Goal: Task Accomplishment & Management: Use online tool/utility

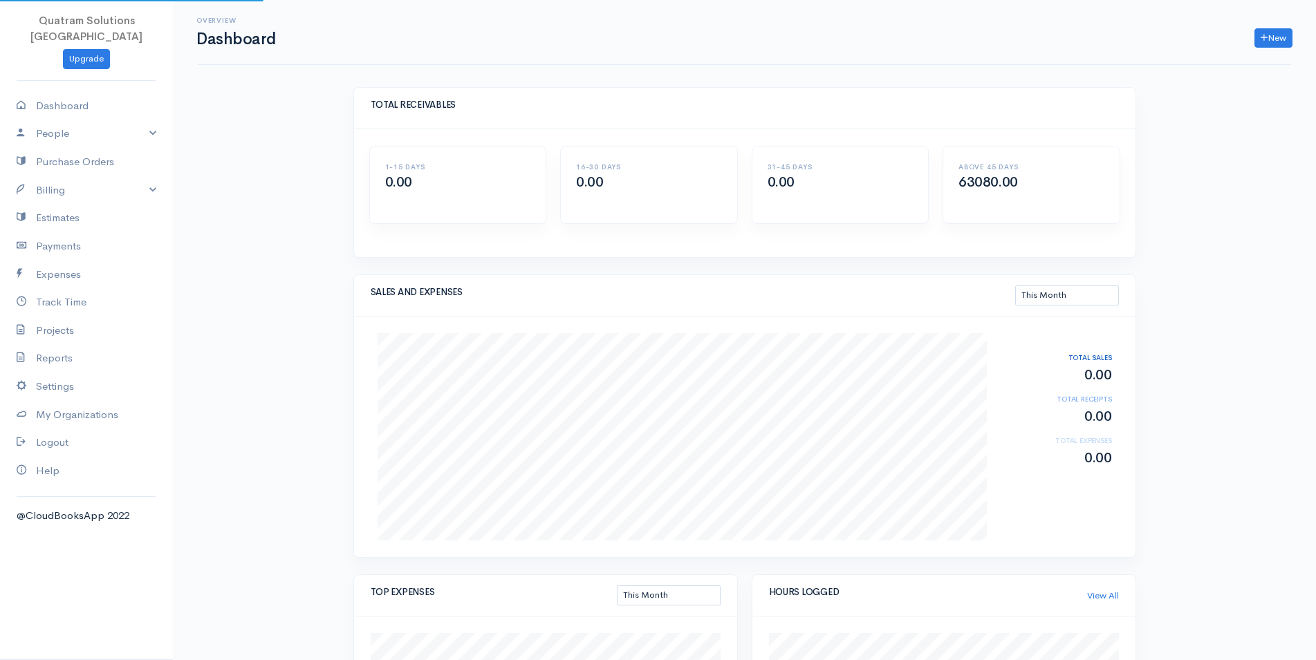
select select "thismonth"
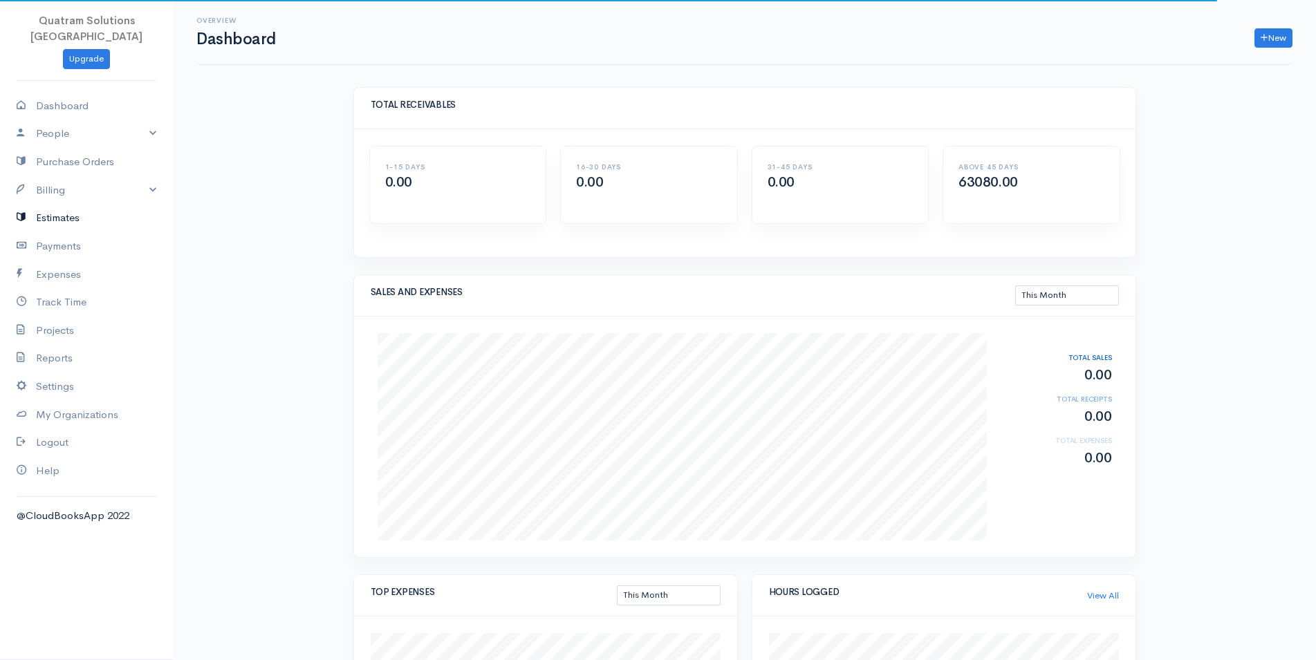
click at [57, 207] on link "Estimates" at bounding box center [86, 218] width 173 height 28
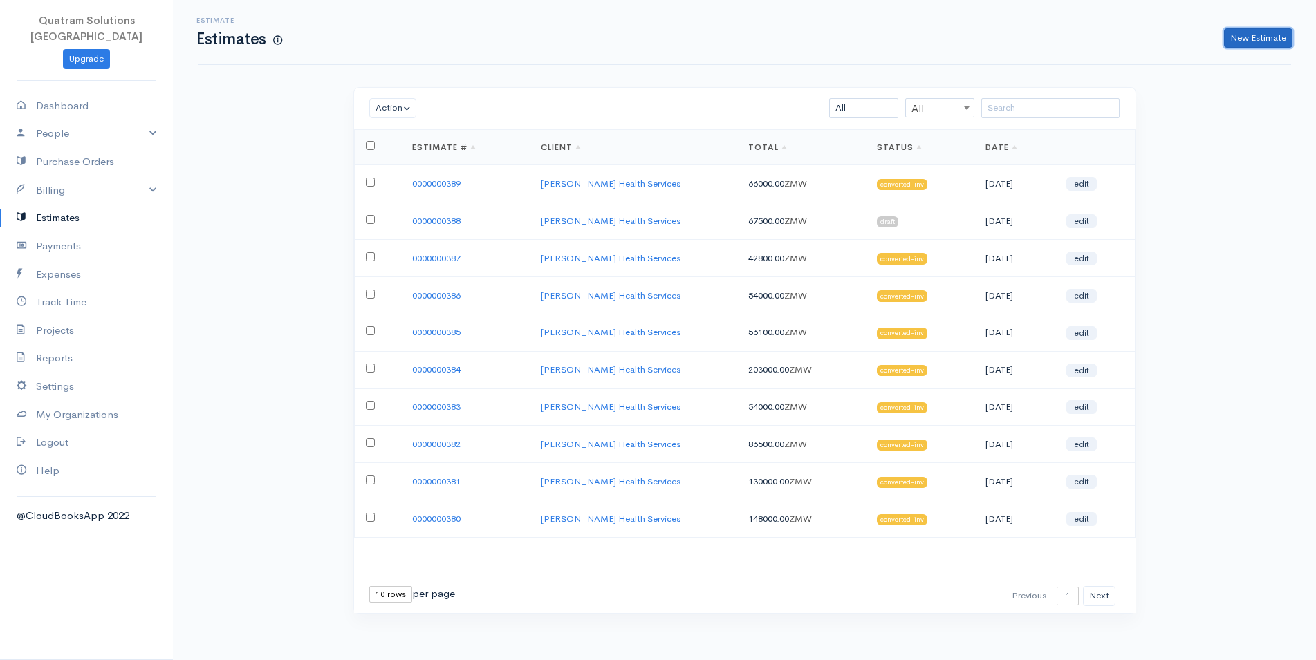
click at [1274, 34] on link "New Estimate" at bounding box center [1258, 38] width 68 height 20
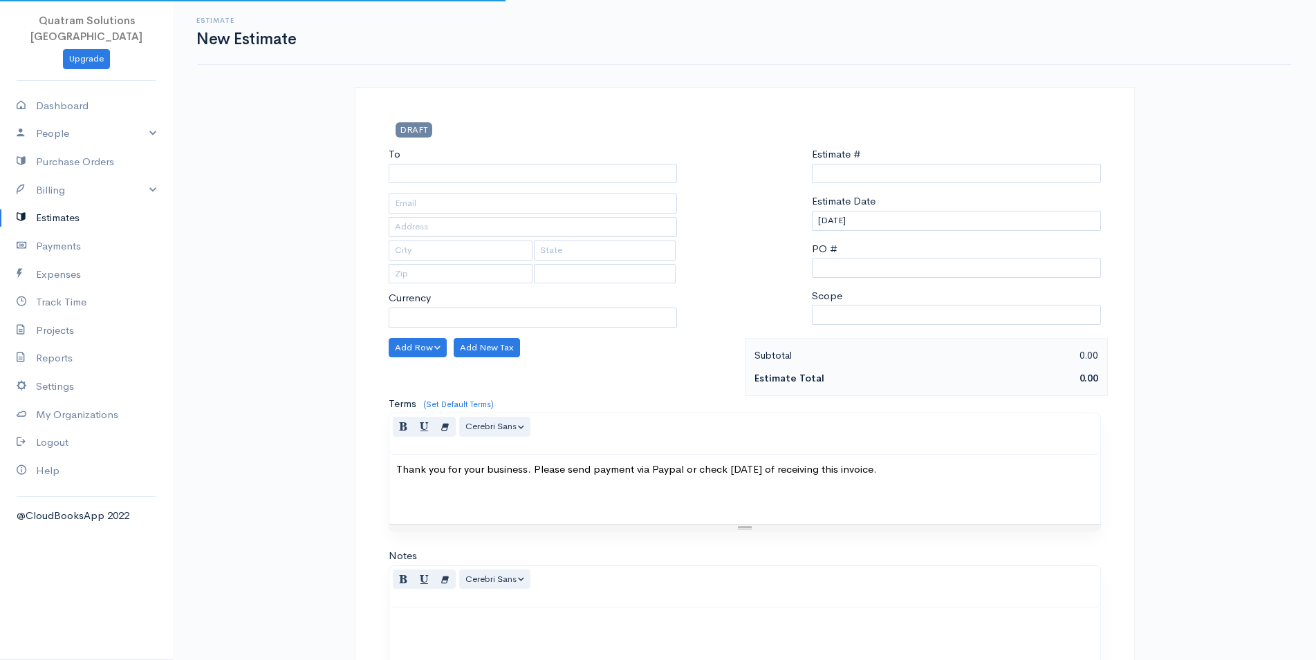
type input "0000000390"
select select "[GEOGRAPHIC_DATA]"
select select "ZMW"
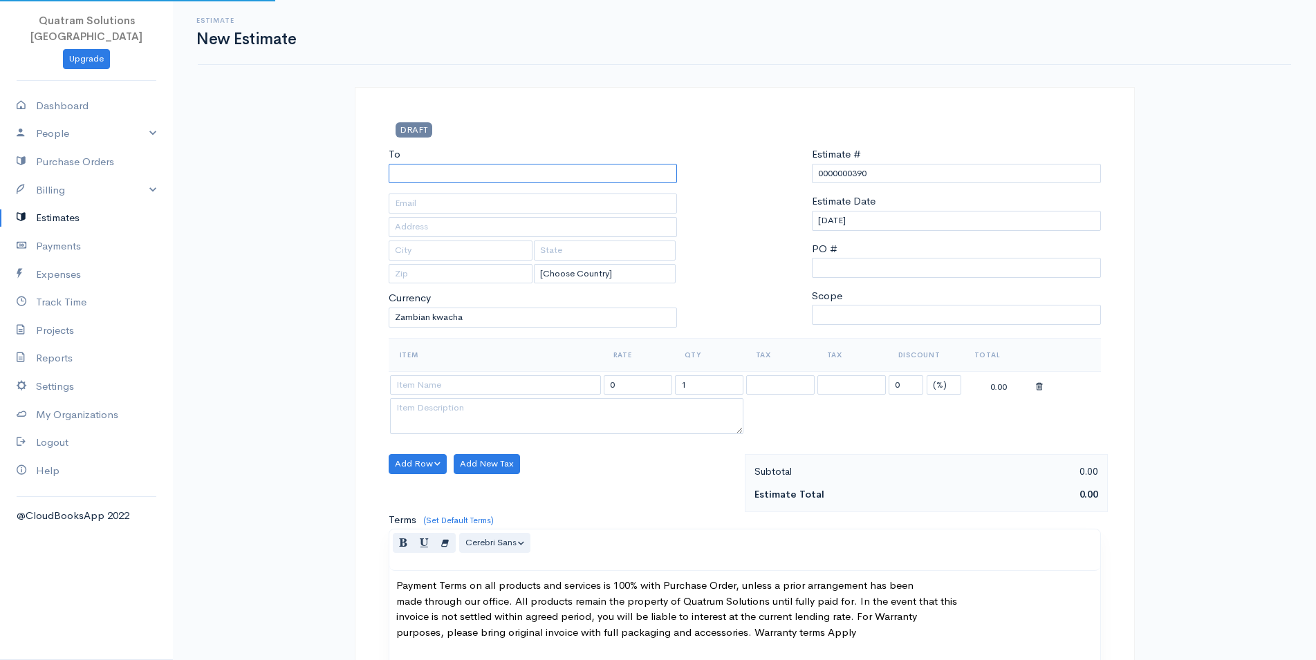
click at [527, 166] on input "To" at bounding box center [533, 174] width 289 height 20
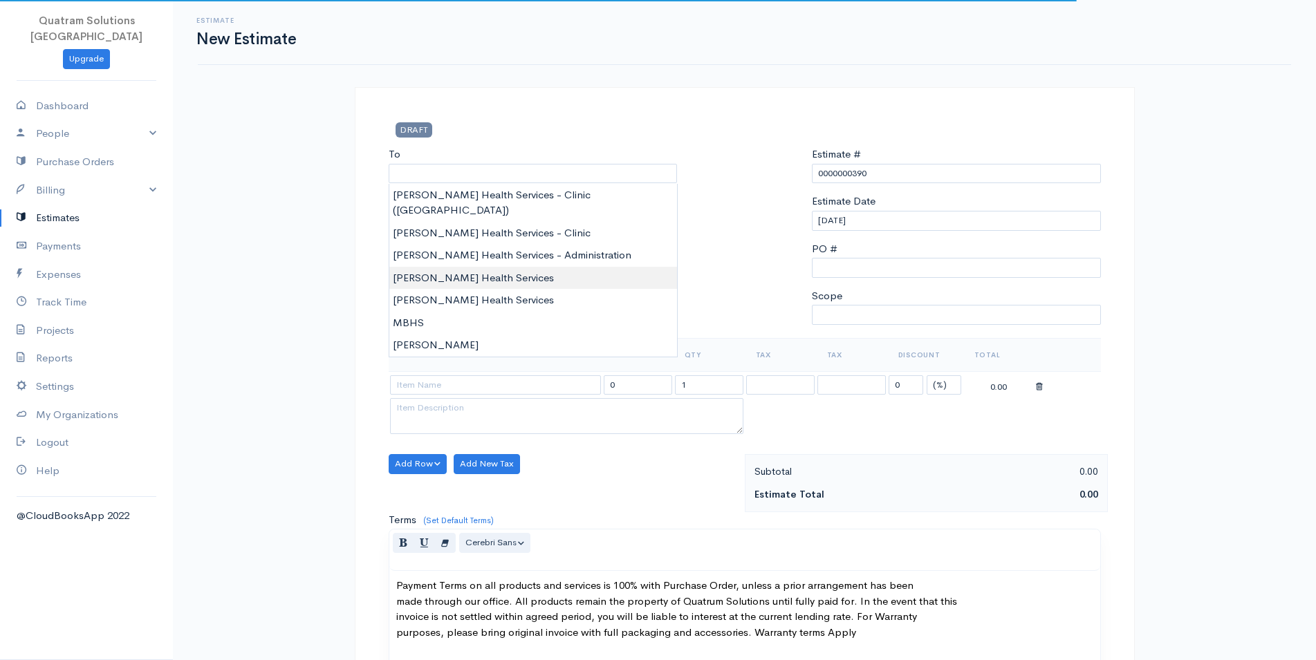
type input "[PERSON_NAME] Health Services"
click at [479, 258] on body "Quatram Solutions [GEOGRAPHIC_DATA] Upgrade Dashboard People Clients Vendors St…" at bounding box center [658, 642] width 1316 height 1284
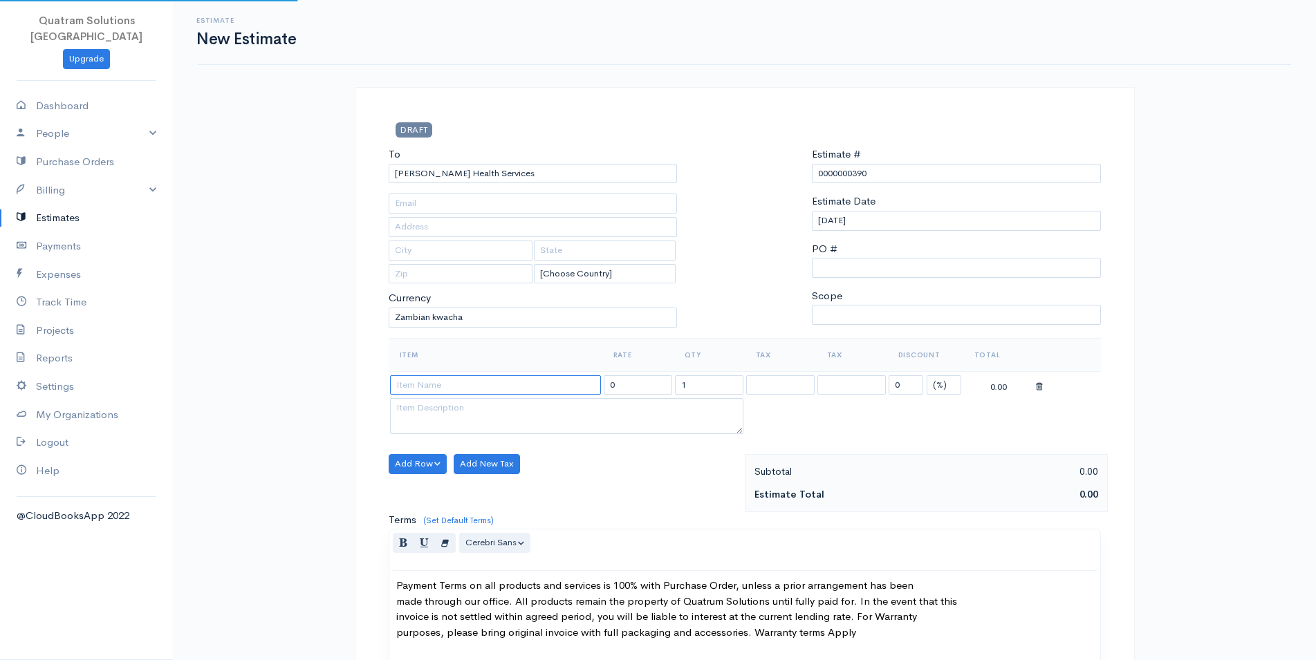
click at [525, 389] on input at bounding box center [495, 386] width 211 height 20
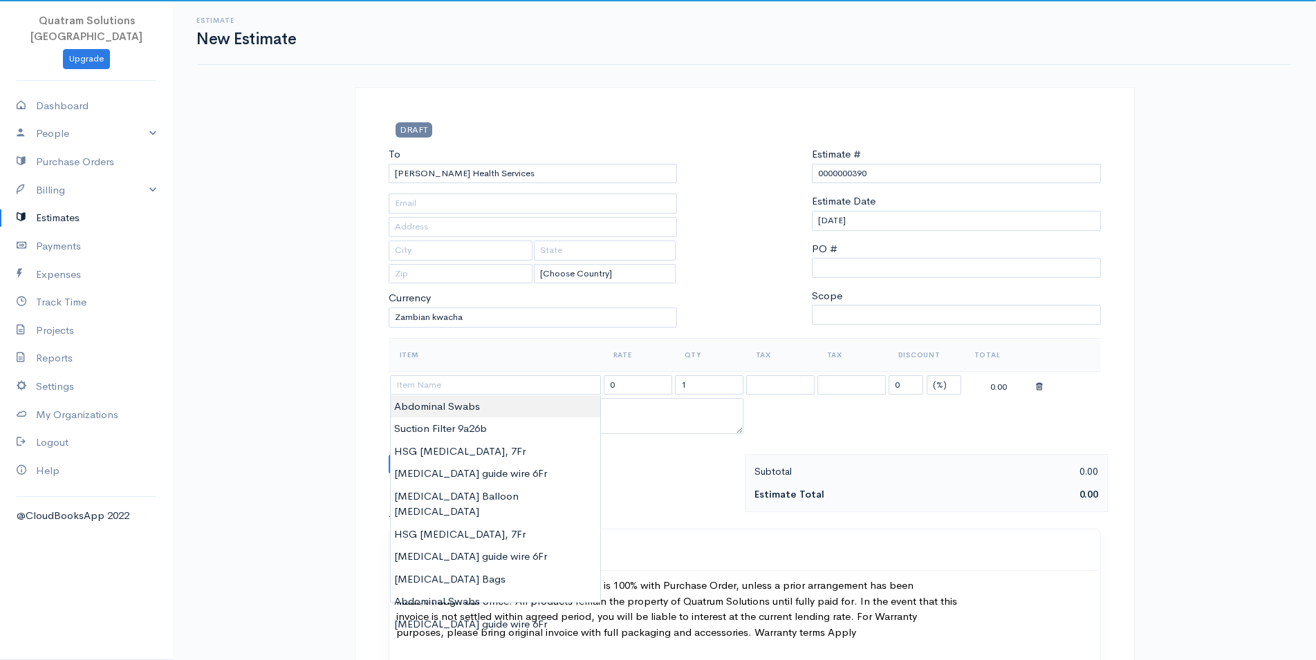
type input "Abdominal Swabs"
type input "330.00"
type textarea "Lot#20230801 Exp:2028-08"
click at [463, 412] on body "Quatram Solutions [GEOGRAPHIC_DATA] Upgrade Dashboard People Clients Vendors St…" at bounding box center [658, 642] width 1316 height 1284
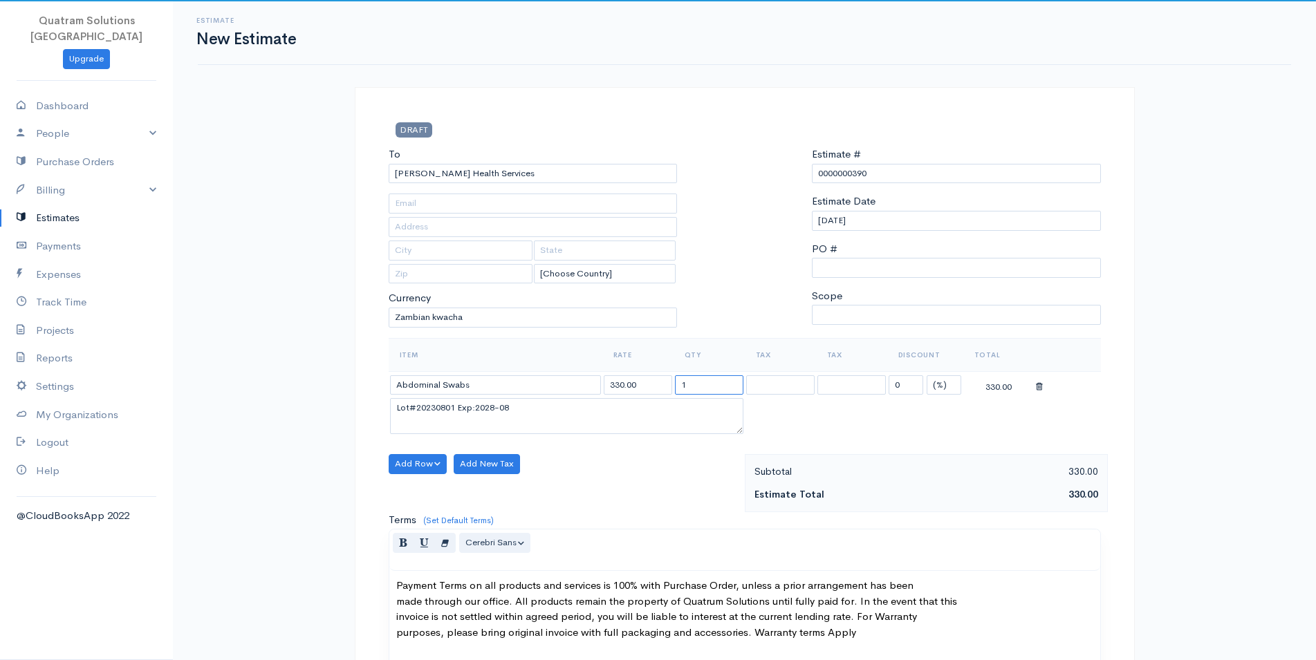
drag, startPoint x: 704, startPoint y: 382, endPoint x: 629, endPoint y: 378, distance: 74.8
click at [675, 378] on input "1" at bounding box center [709, 386] width 68 height 20
type input "300"
drag, startPoint x: 522, startPoint y: 413, endPoint x: 43, endPoint y: 441, distance: 480.0
click at [390, 434] on textarea "Lot#20230801 Exp:2028-08" at bounding box center [566, 416] width 353 height 36
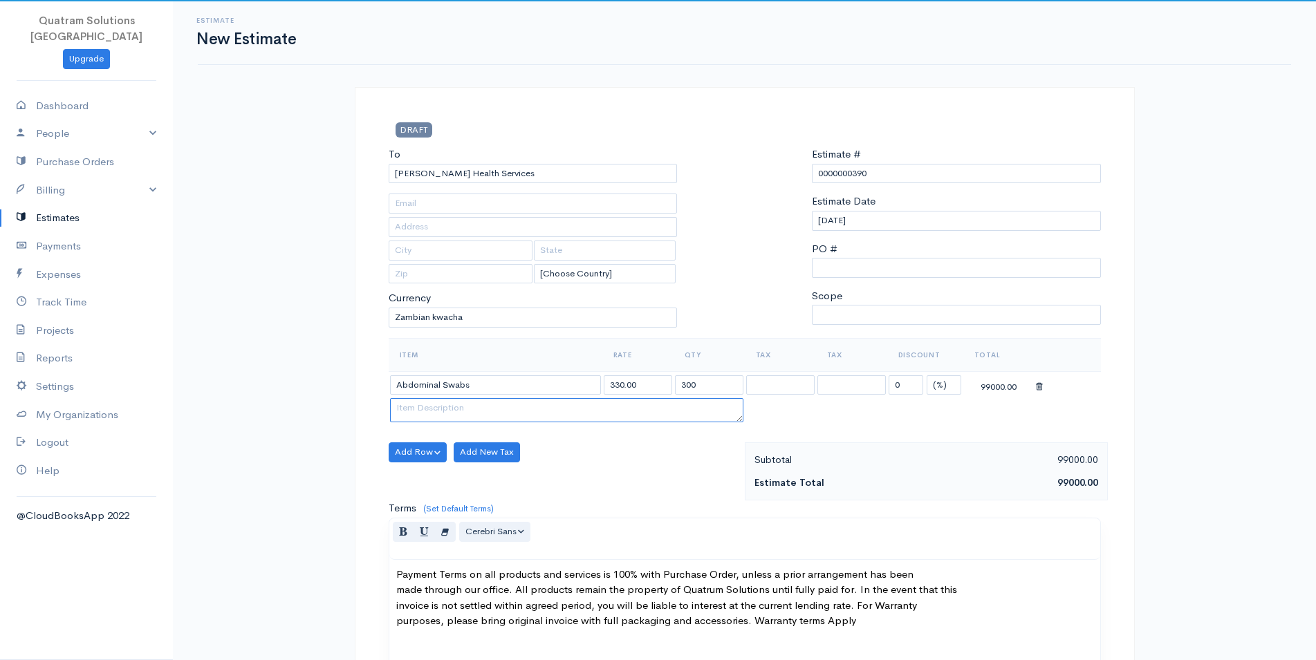
drag, startPoint x: 742, startPoint y: 433, endPoint x: 719, endPoint y: 338, distance: 97.6
click at [721, 398] on textarea at bounding box center [566, 410] width 353 height 24
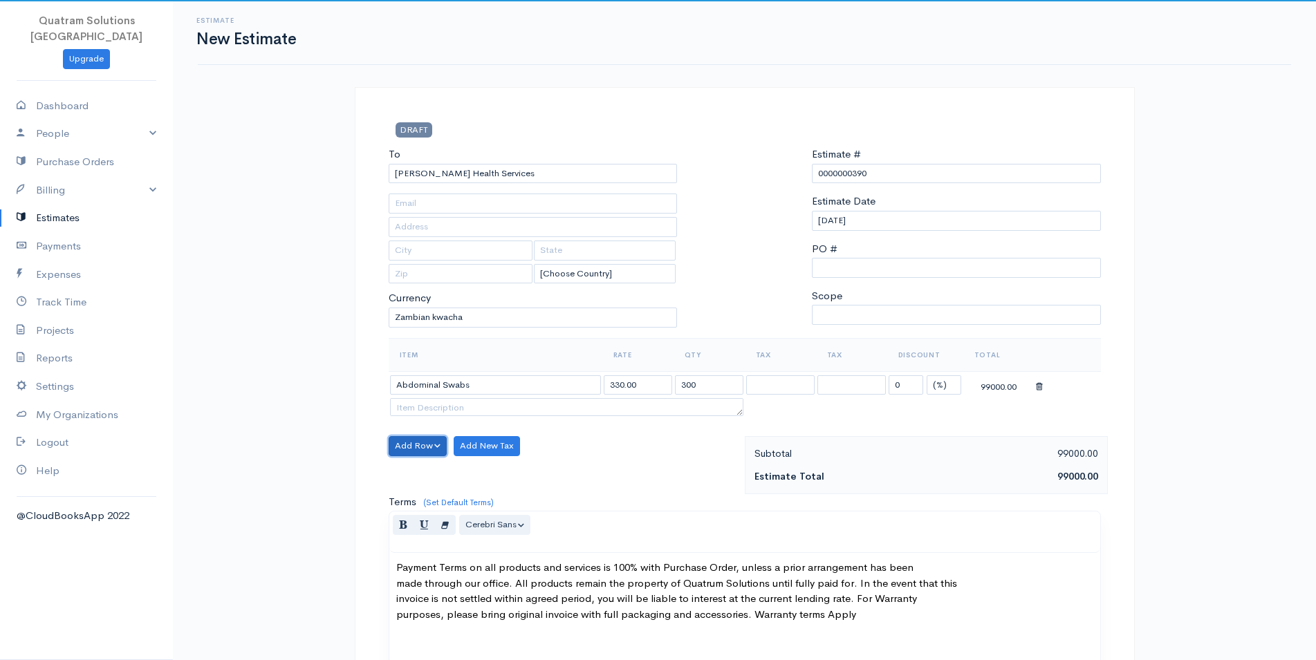
click at [432, 443] on button "Add Row" at bounding box center [418, 446] width 59 height 20
click at [450, 464] on link "Add Item Row" at bounding box center [443, 475] width 109 height 24
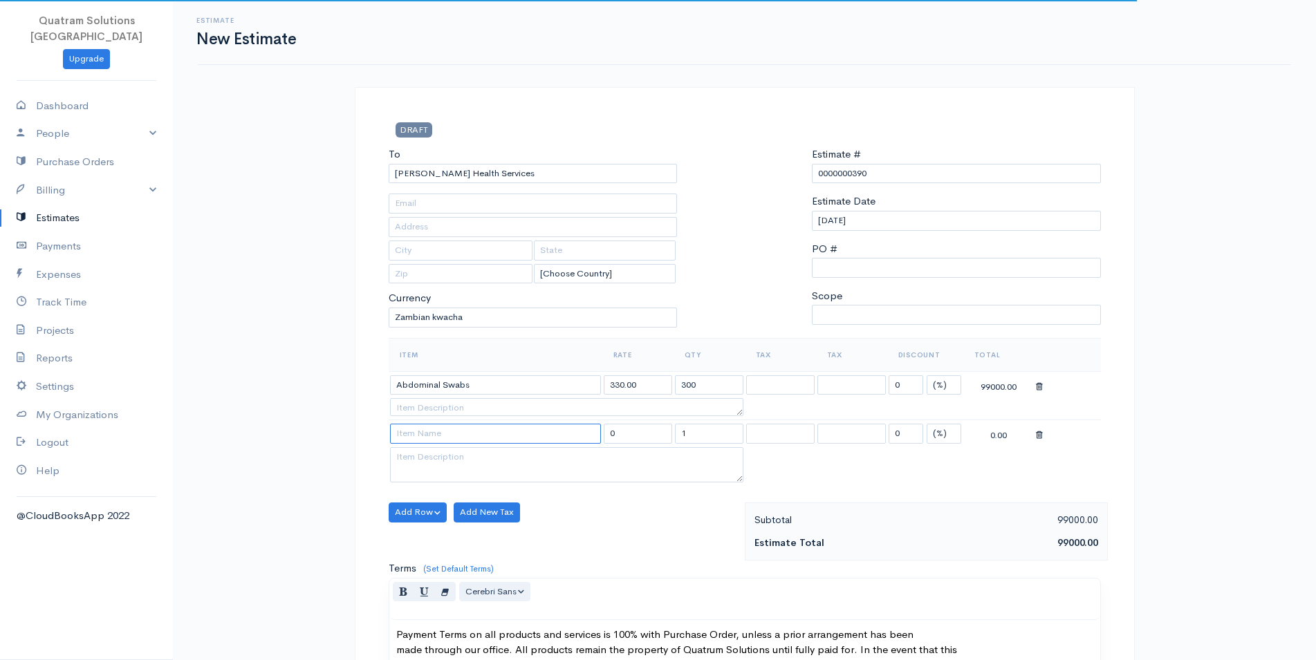
click at [460, 437] on input at bounding box center [495, 434] width 211 height 20
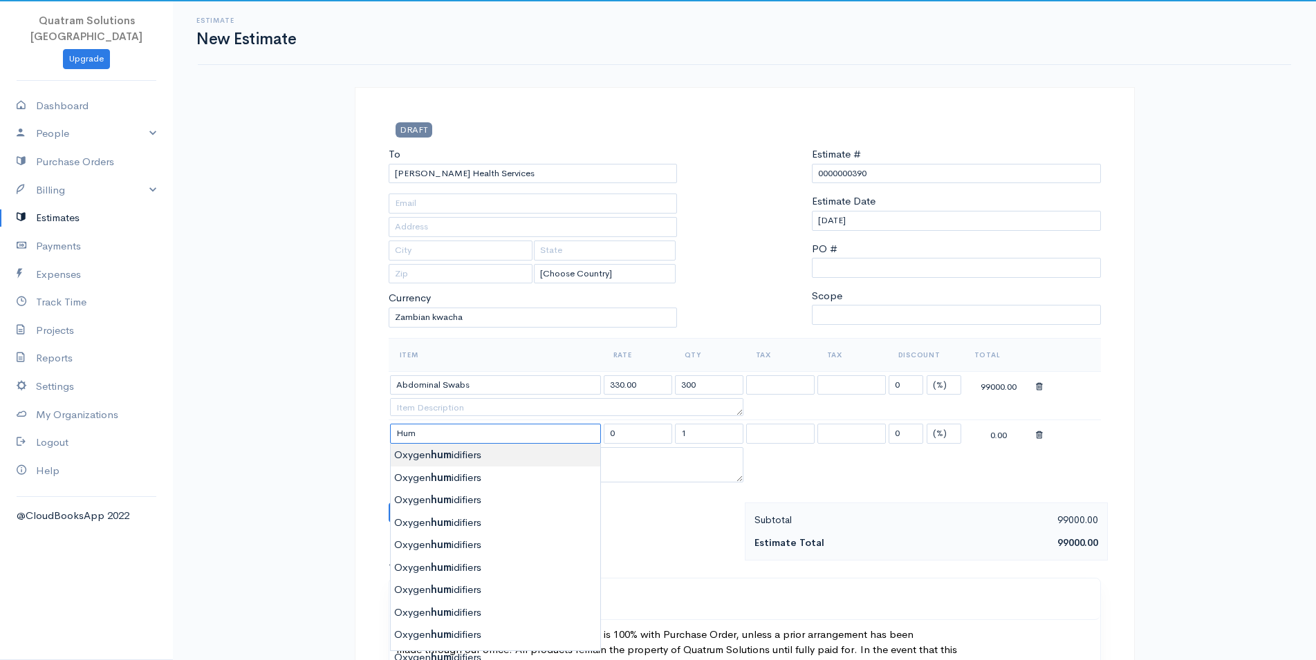
type input "Oxygen humidifiers"
type input "800.00"
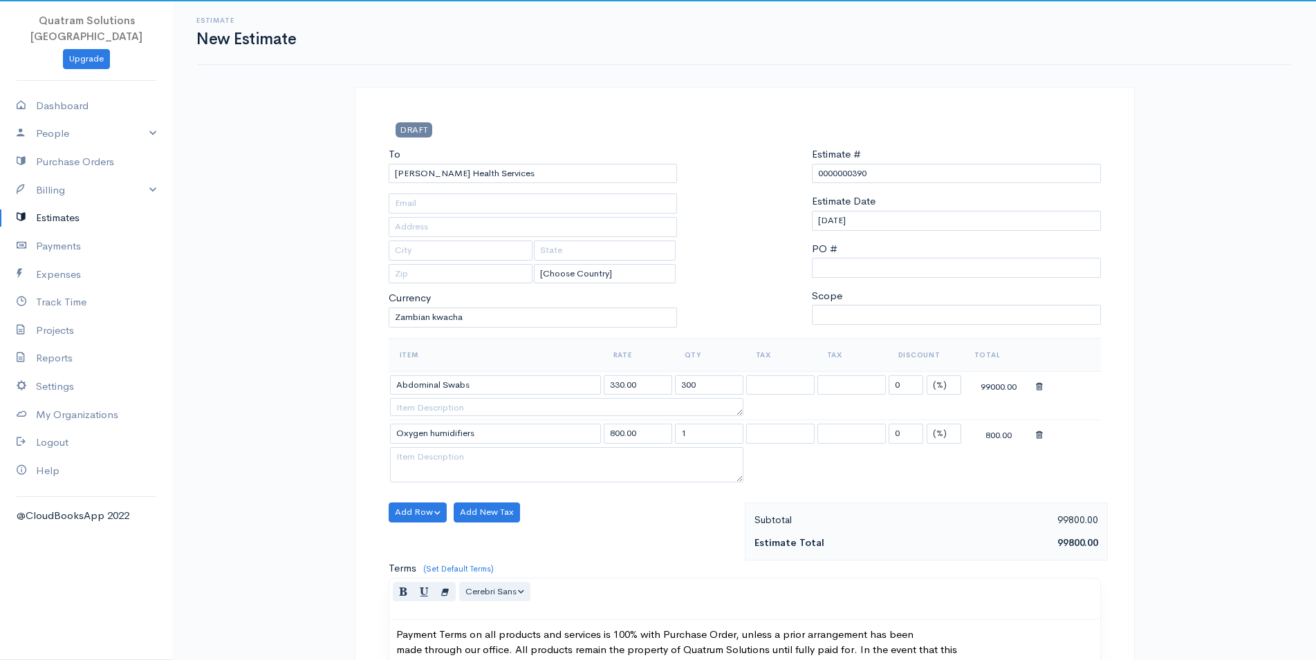
click at [455, 462] on body "Quatram Solutions [GEOGRAPHIC_DATA] Upgrade Dashboard People Clients Vendors St…" at bounding box center [658, 666] width 1316 height 1333
drag, startPoint x: 690, startPoint y: 438, endPoint x: 633, endPoint y: 446, distance: 57.9
click at [675, 444] on input "1" at bounding box center [709, 434] width 68 height 20
type input "80"
click at [869, 476] on table "Item Rate Qty Tax Tax Discount Total Abdominal Swabs 330.00 300 Inclusive Inclu…" at bounding box center [745, 412] width 712 height 149
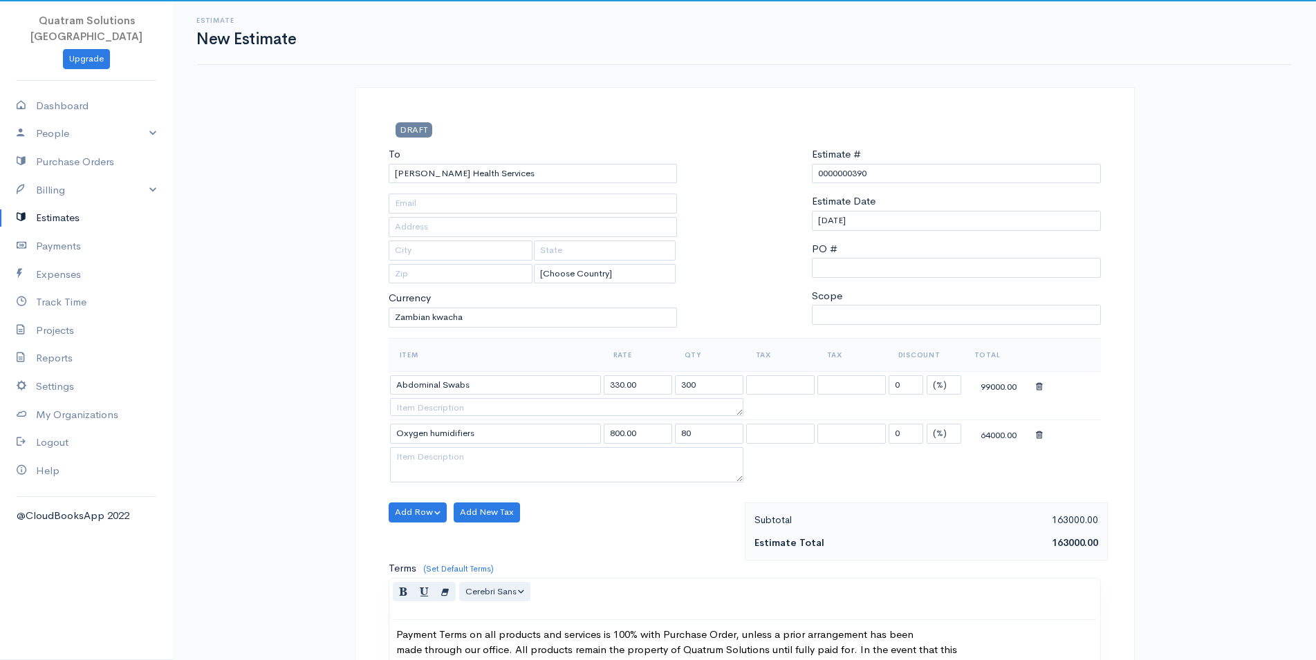
click at [744, 474] on td at bounding box center [567, 466] width 356 height 39
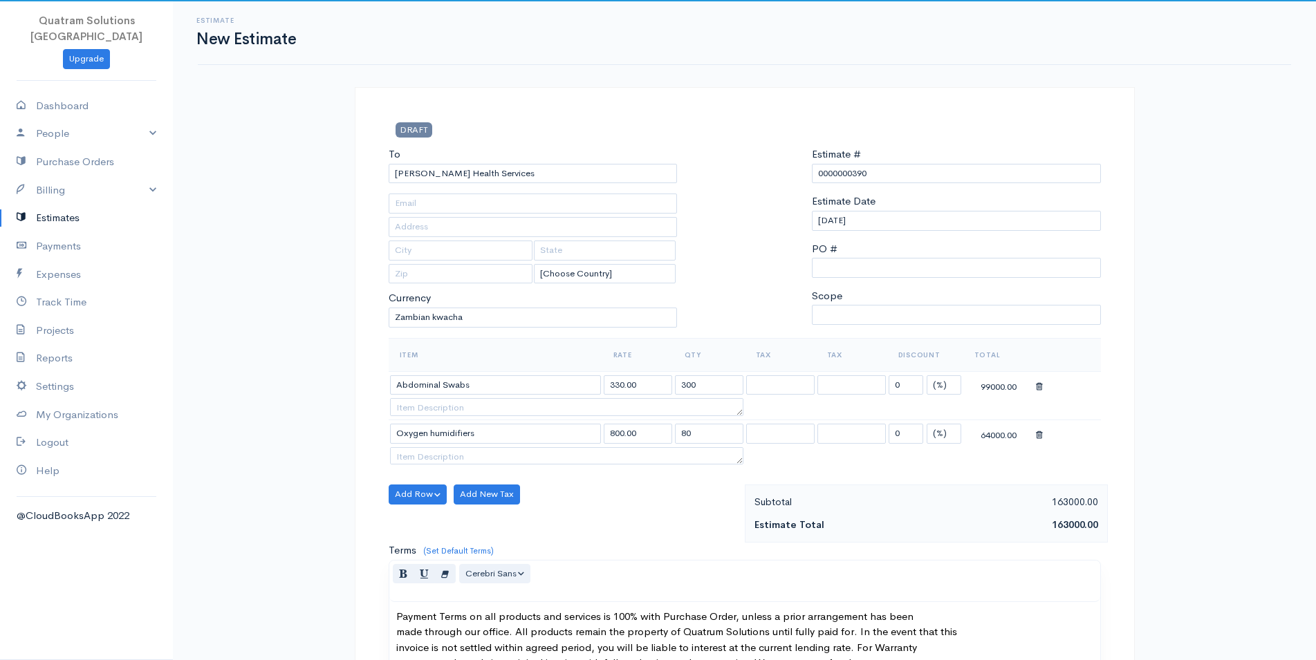
drag, startPoint x: 739, startPoint y: 478, endPoint x: 732, endPoint y: 432, distance: 46.2
click at [732, 447] on textarea at bounding box center [566, 456] width 353 height 18
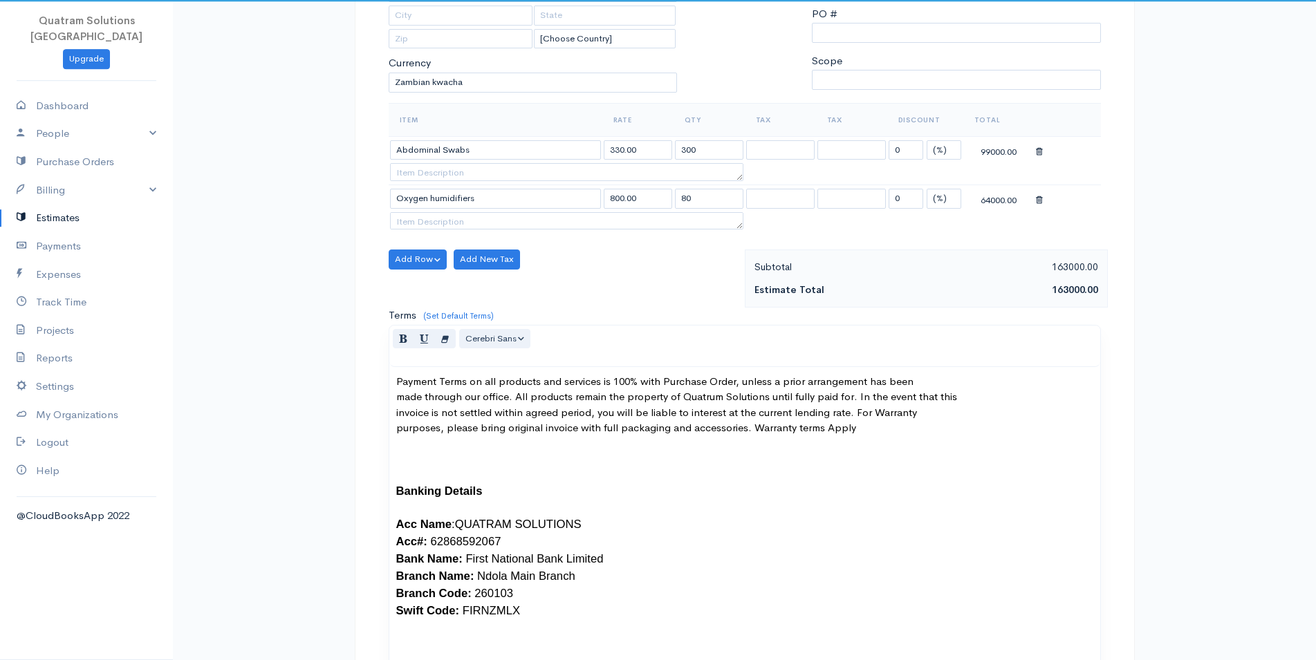
scroll to position [282, 0]
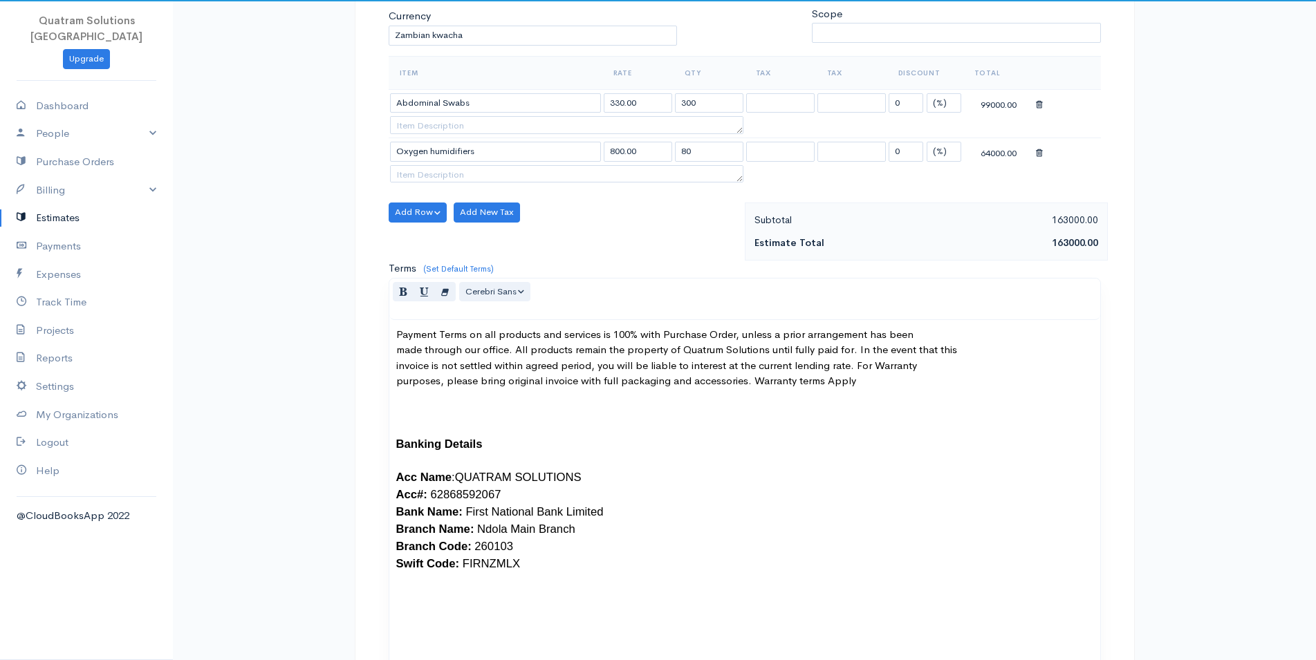
click at [397, 353] on p "Payment Terms on all products and services is 100% with Purchase Order, unless …" at bounding box center [744, 544] width 697 height 434
click at [396, 364] on div "Payment Terms on all products and services is 100% with Purchase Order, unless …" at bounding box center [744, 549] width 711 height 459
click at [396, 382] on p "Payment Terms on all products and services is 100% with Purchase Order, unless …" at bounding box center [744, 544] width 697 height 434
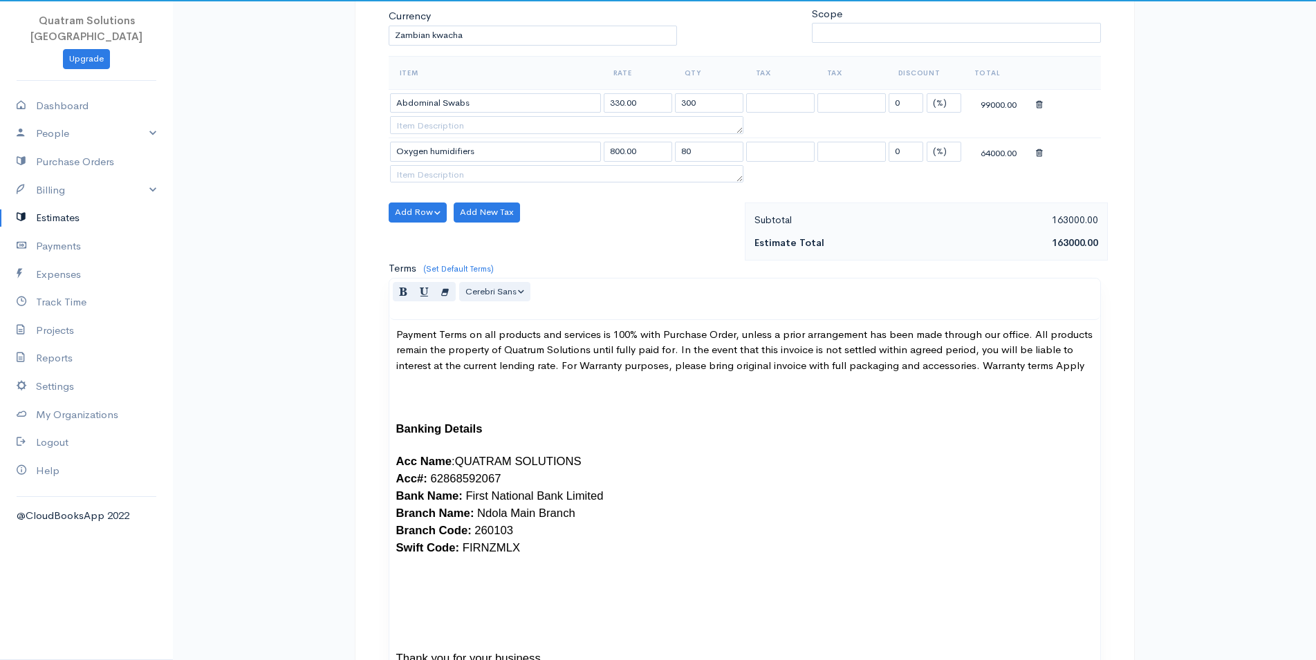
click at [397, 424] on span "Banking Details" at bounding box center [439, 429] width 86 height 13
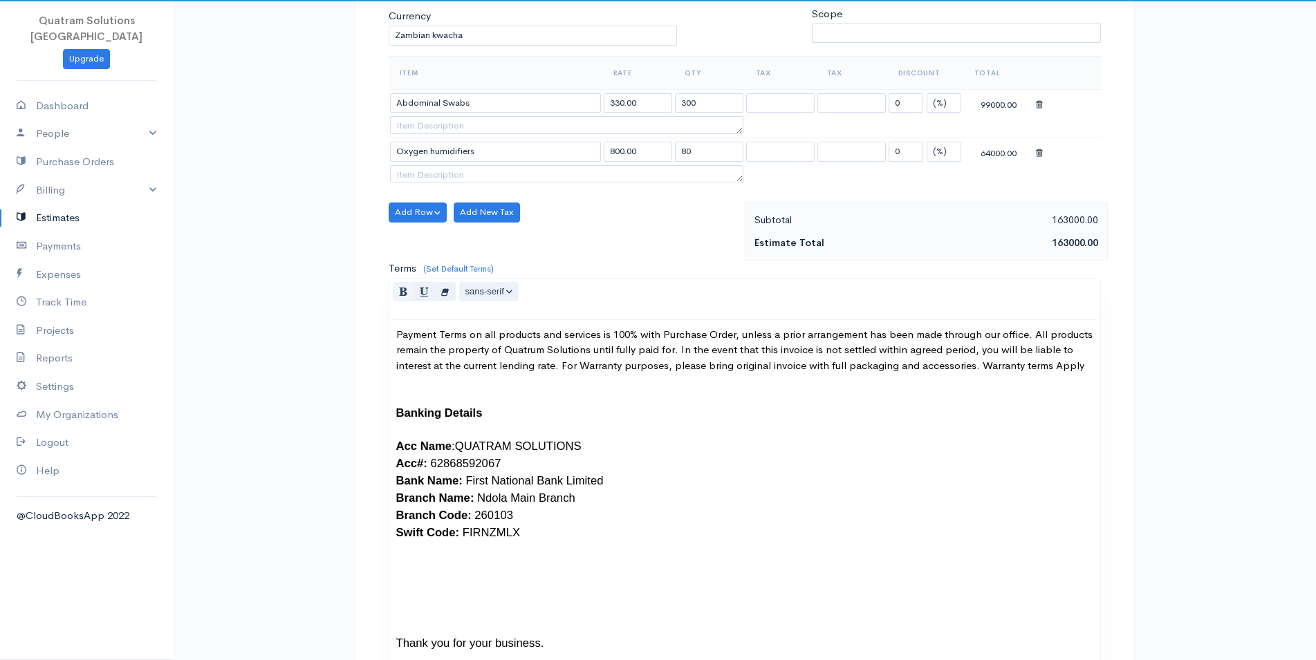
click at [396, 445] on div "Payment Terms on all products and services is 100% with Purchase Order, unless …" at bounding box center [744, 534] width 711 height 428
click at [445, 604] on p "Payment Terms on all products and services is 100% with Purchase Order, unless …" at bounding box center [744, 528] width 697 height 403
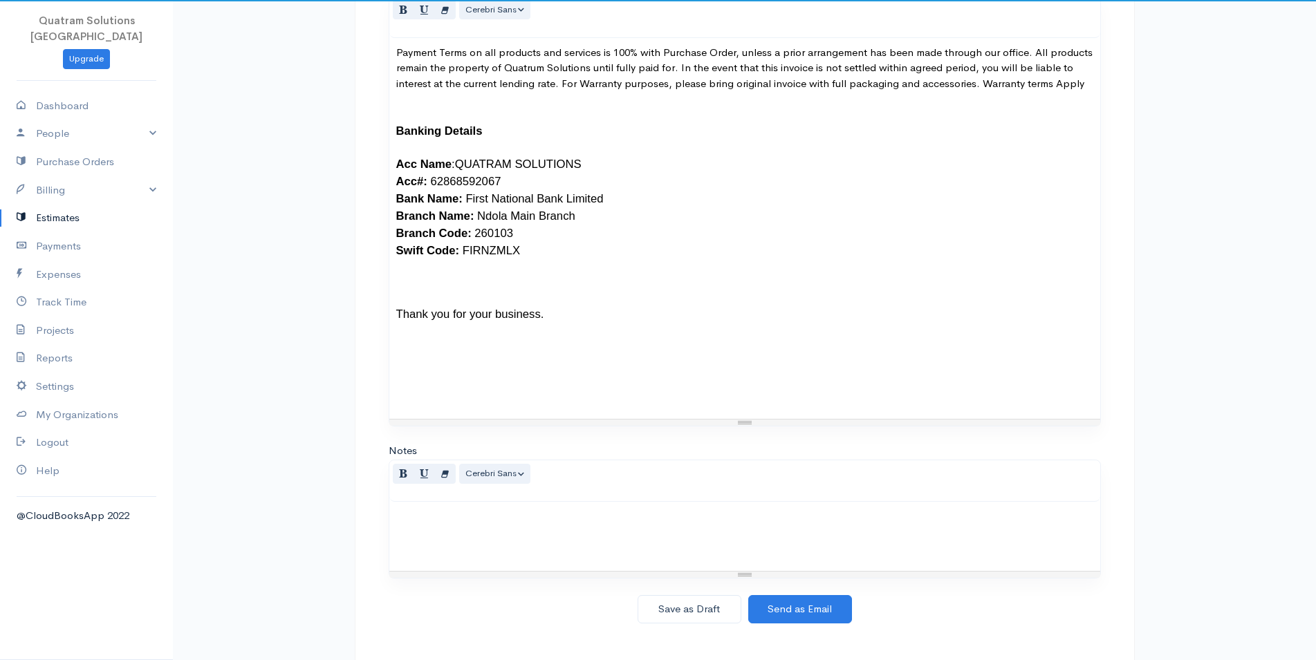
scroll to position [561, 0]
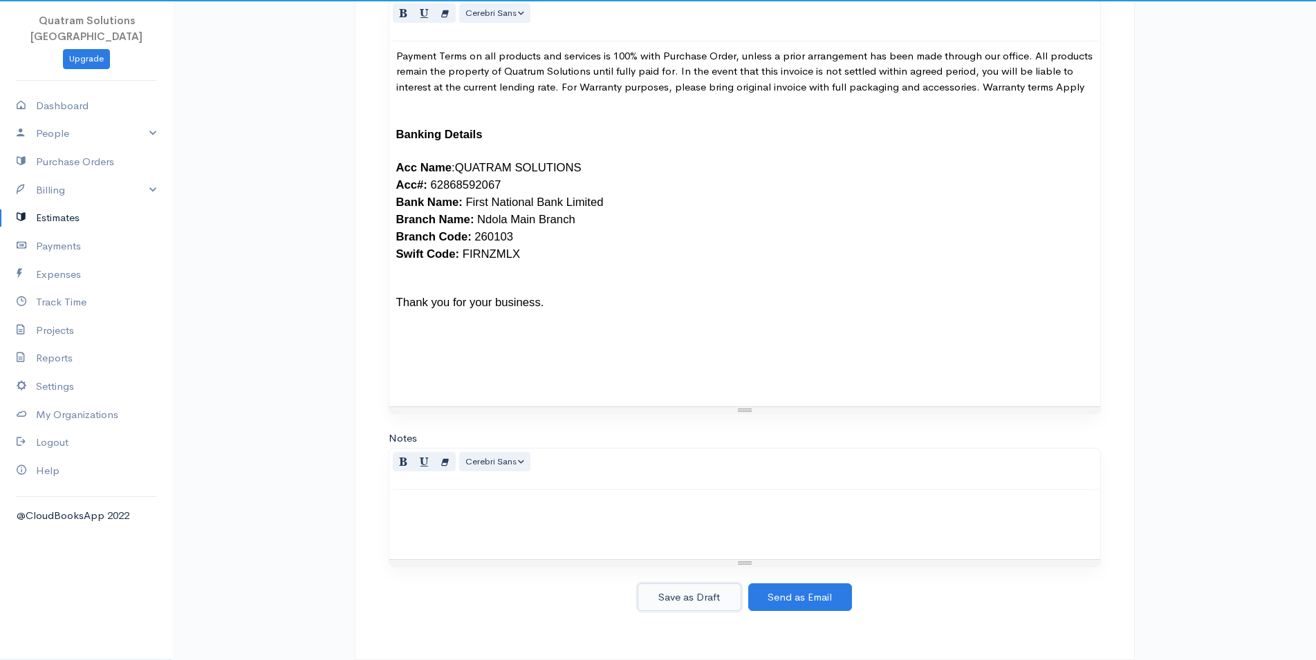
click at [698, 591] on button "Save as Draft" at bounding box center [690, 598] width 104 height 28
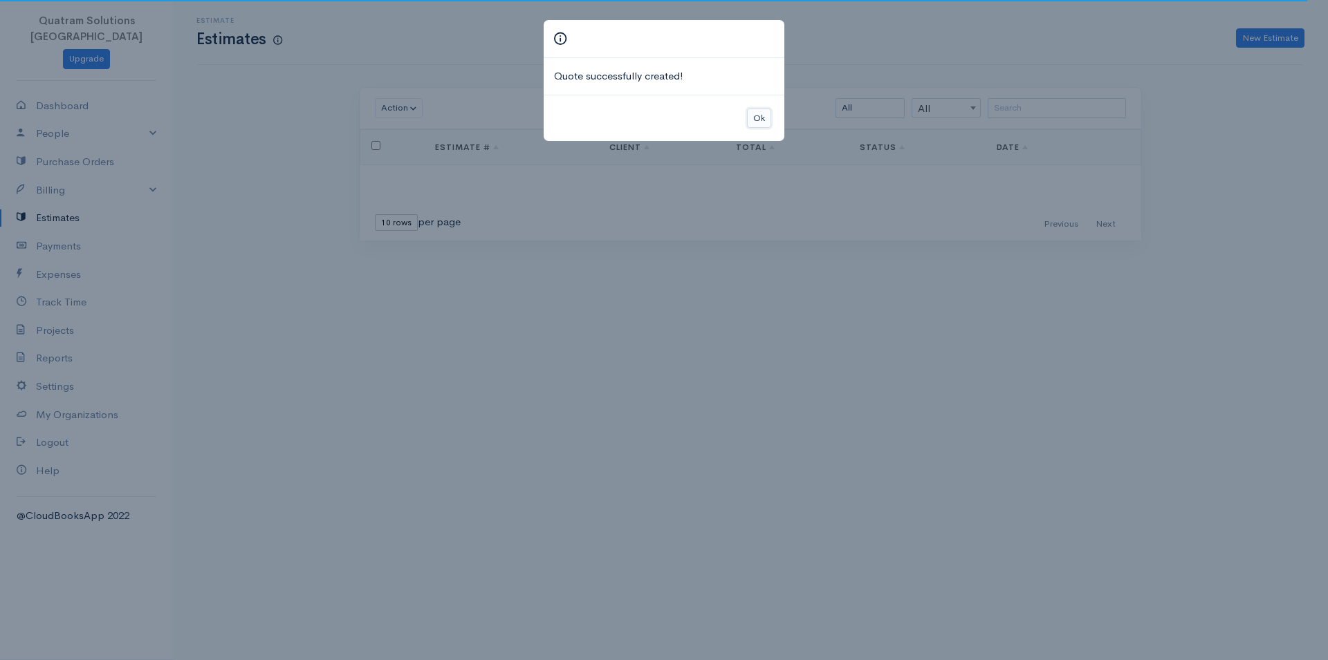
click at [759, 118] on button "Ok" at bounding box center [759, 119] width 24 height 20
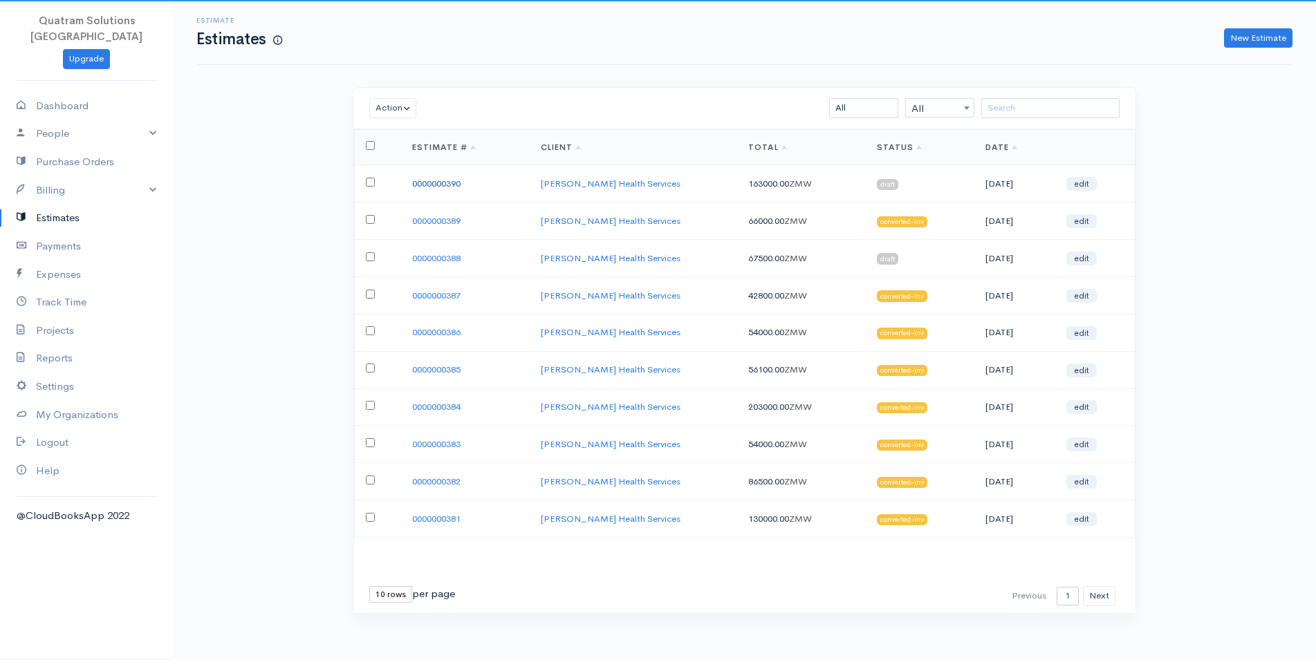
click at [442, 181] on link "0000000390" at bounding box center [436, 184] width 48 height 12
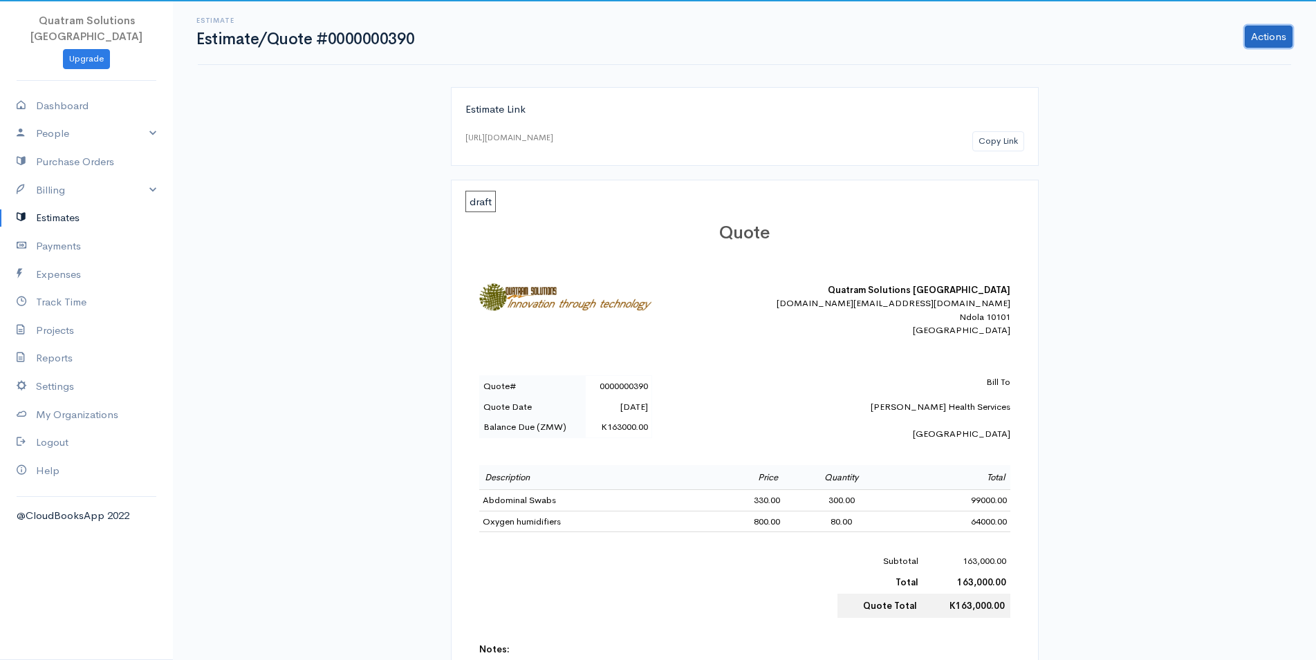
click at [1283, 29] on link "Actions" at bounding box center [1269, 37] width 48 height 22
click at [1198, 182] on link "PDF" at bounding box center [1232, 186] width 122 height 24
